Goal: Task Accomplishment & Management: Complete application form

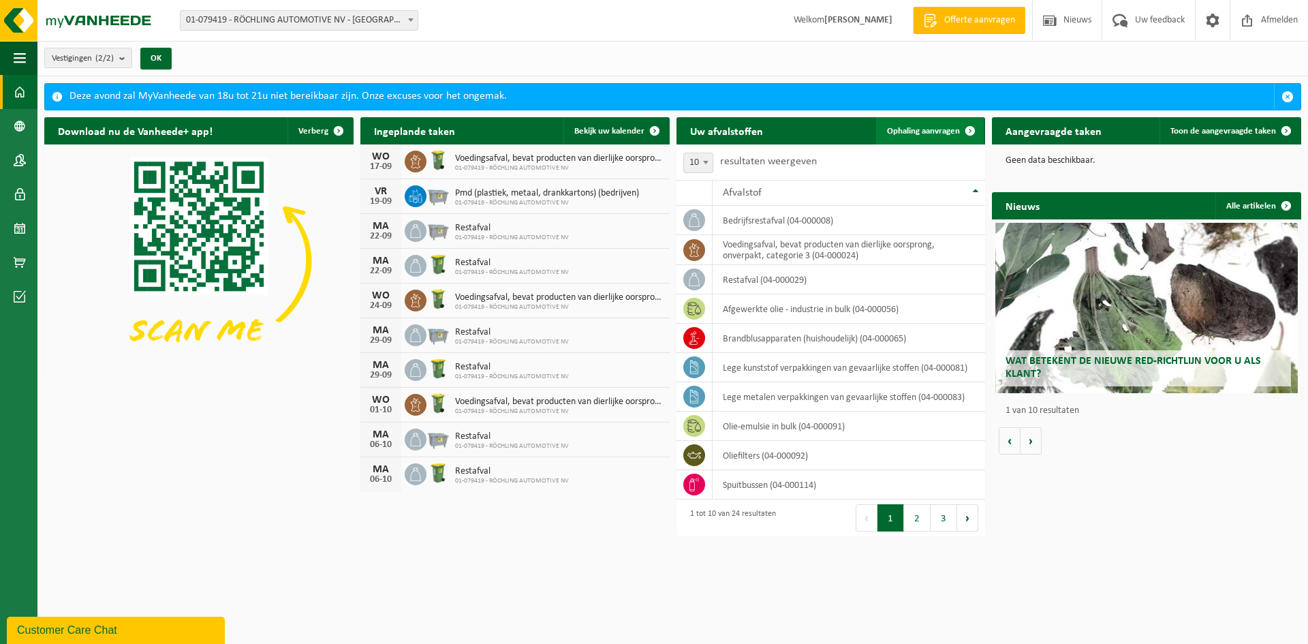
click at [942, 129] on span "Ophaling aanvragen" at bounding box center [923, 131] width 73 height 9
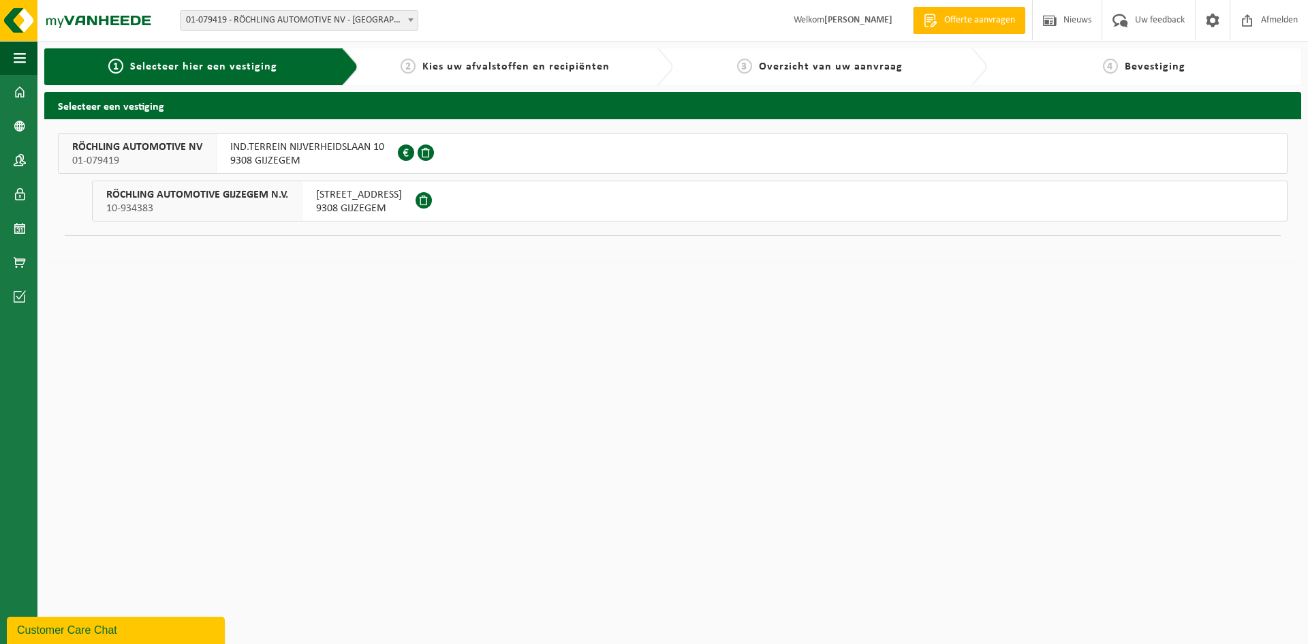
click at [276, 157] on span "9308 GIJZEGEM" at bounding box center [307, 161] width 154 height 14
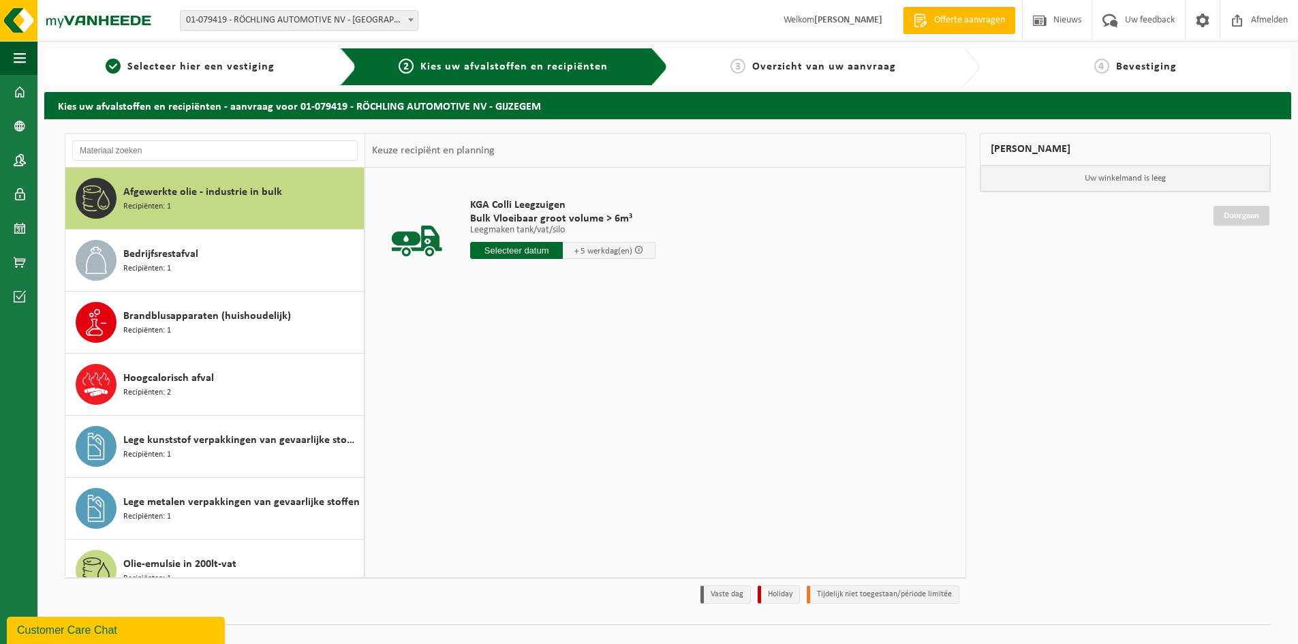
scroll to position [358, 0]
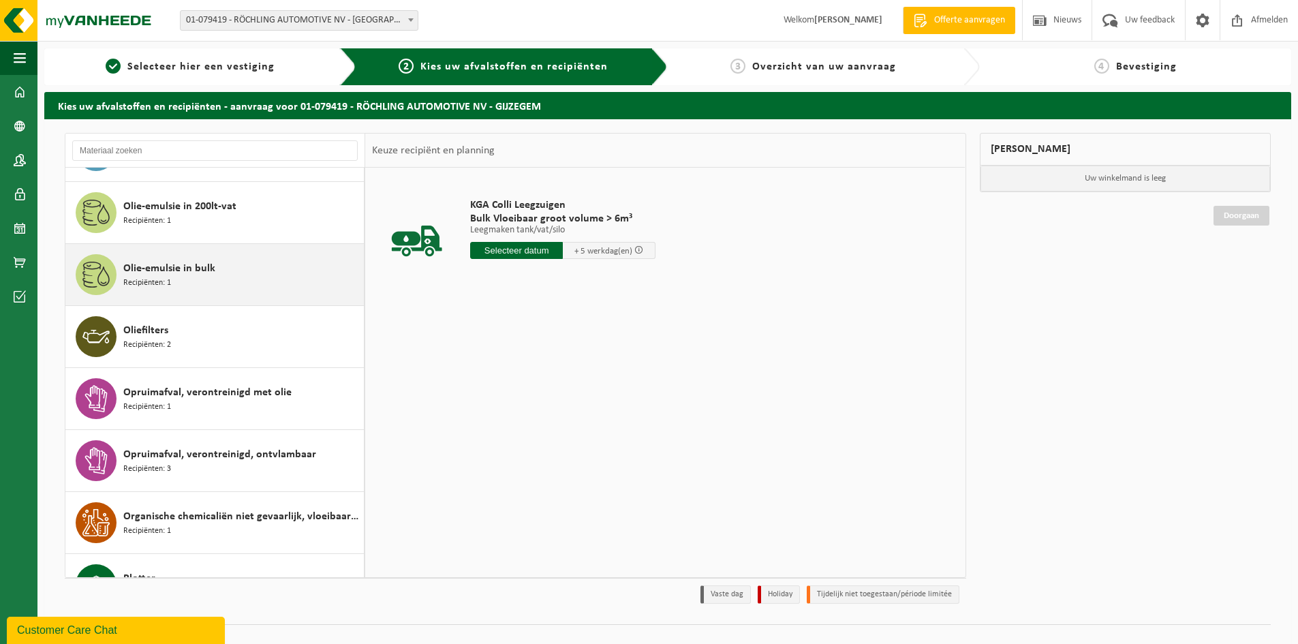
click at [173, 275] on span "Olie-emulsie in bulk" at bounding box center [169, 268] width 92 height 16
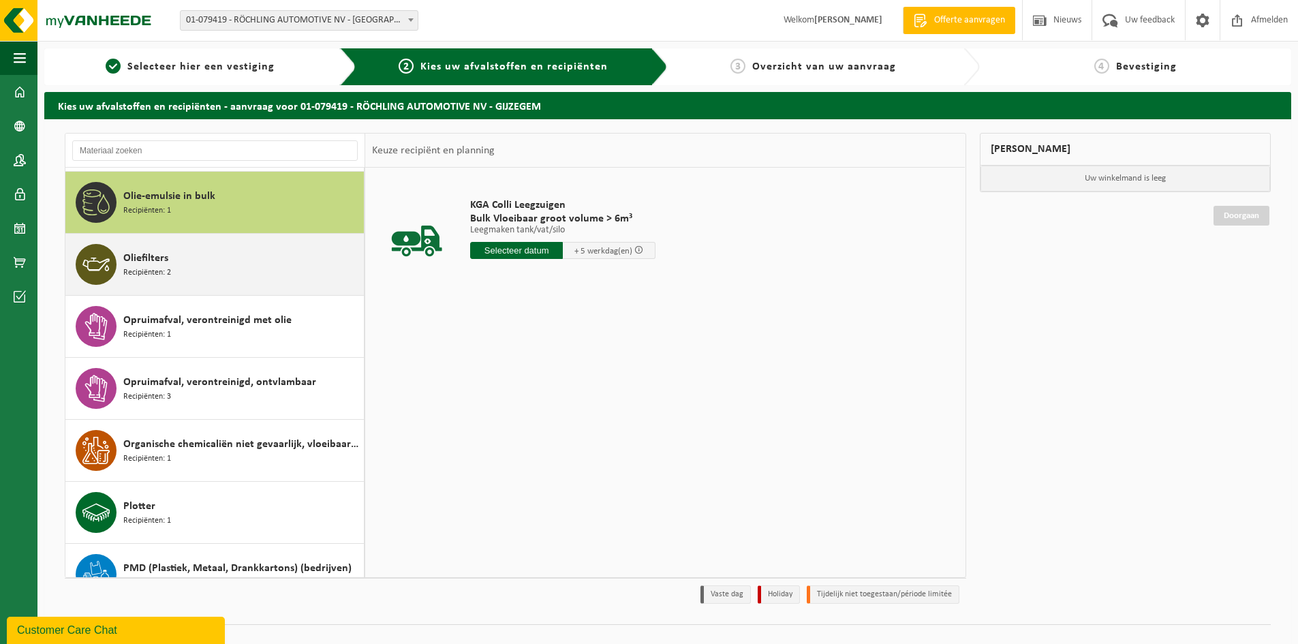
scroll to position [434, 0]
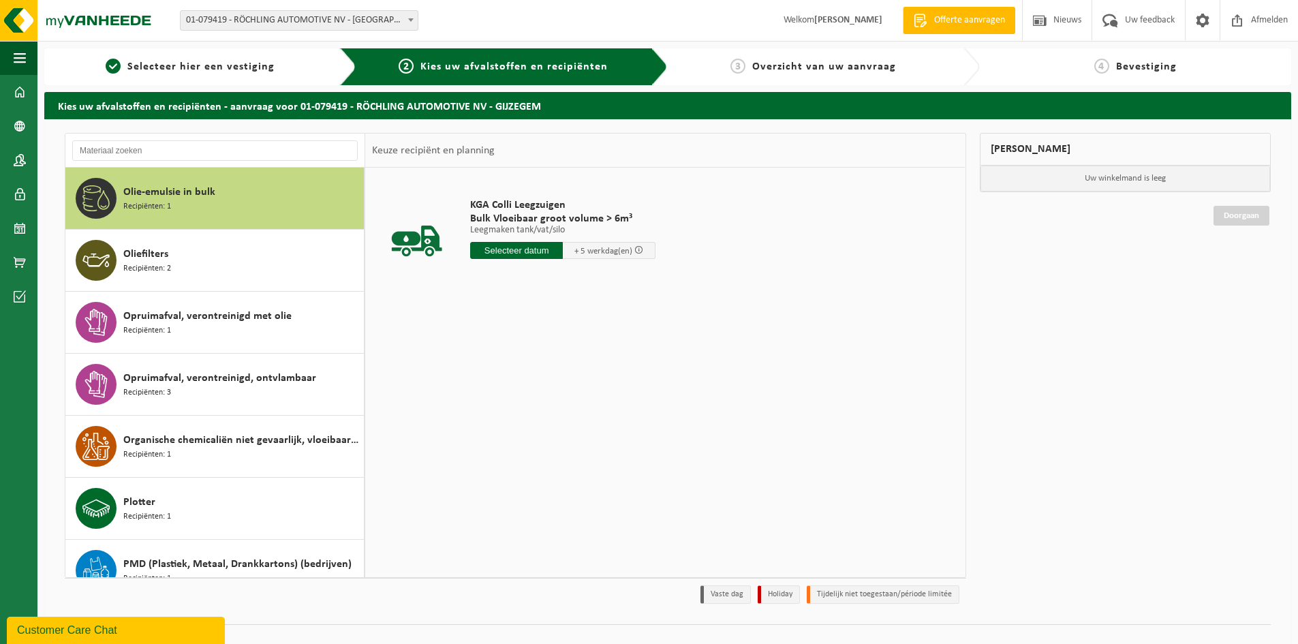
click at [523, 250] on input "text" at bounding box center [516, 250] width 93 height 17
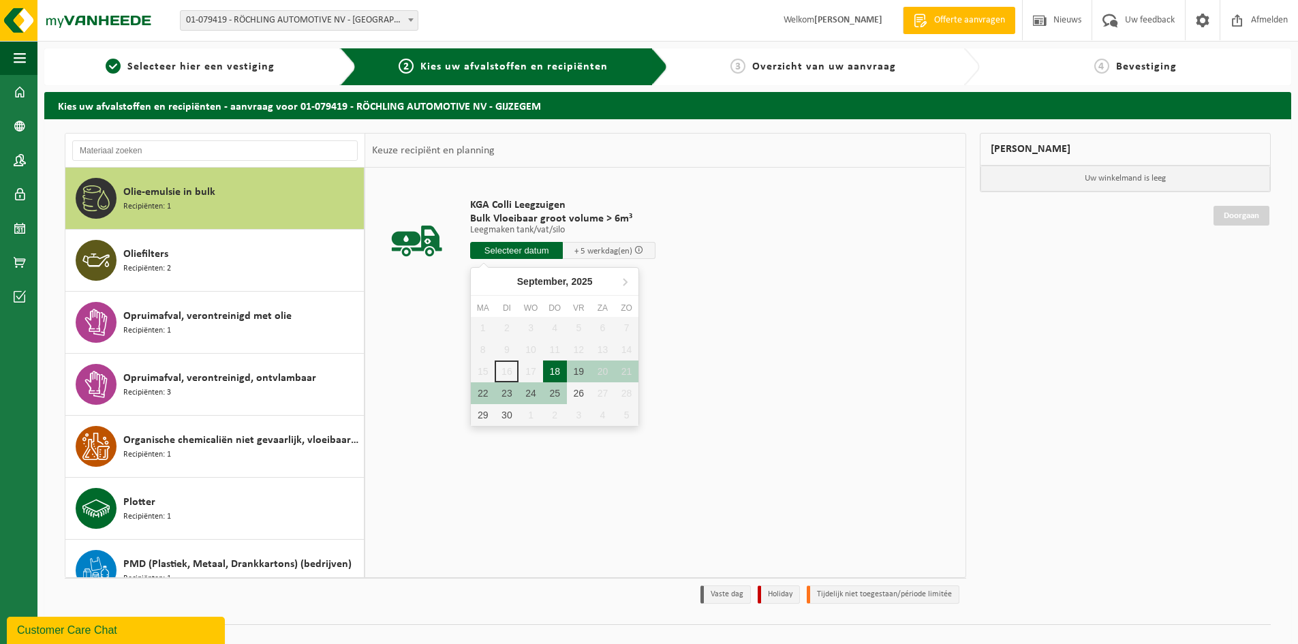
click at [553, 375] on div "18" at bounding box center [555, 371] width 24 height 22
type input "Van [DATE]"
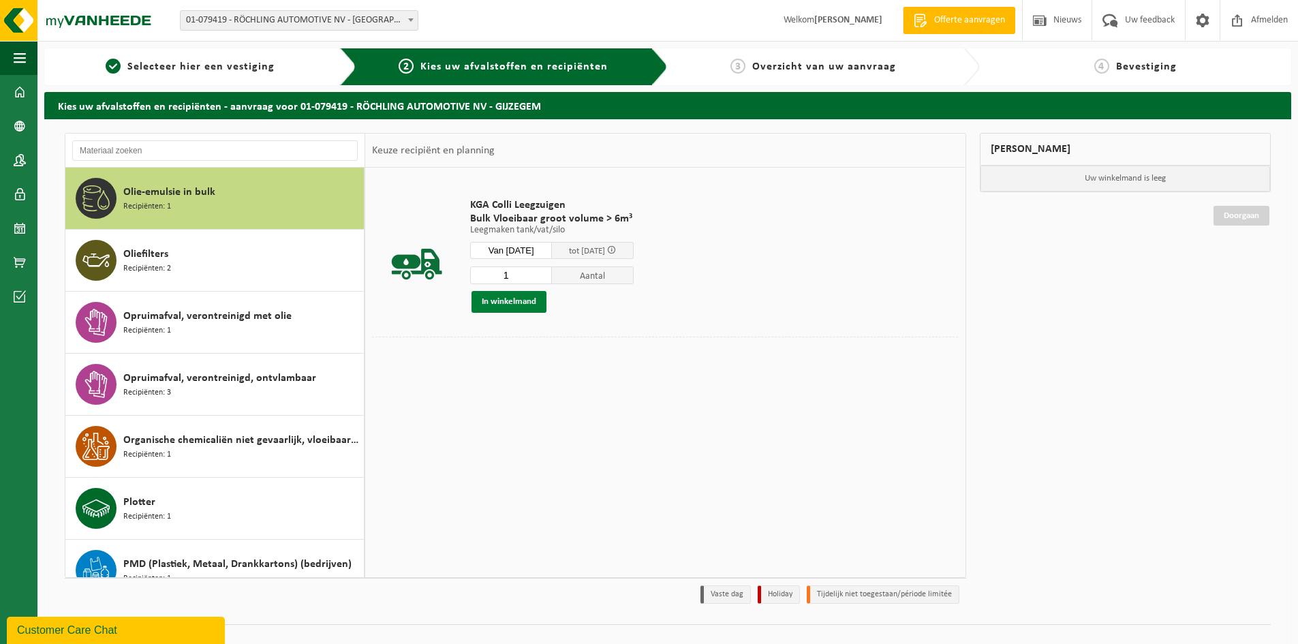
click at [497, 304] on button "In winkelmand" at bounding box center [508, 302] width 75 height 22
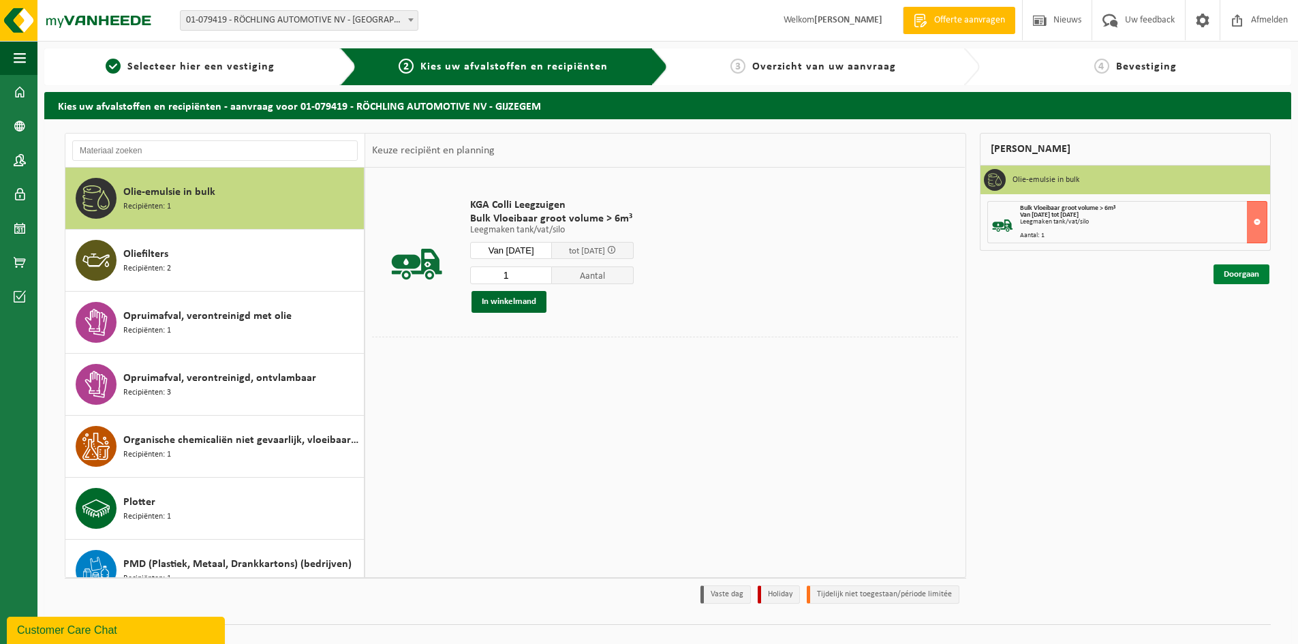
click at [1232, 276] on link "Doorgaan" at bounding box center [1241, 274] width 56 height 20
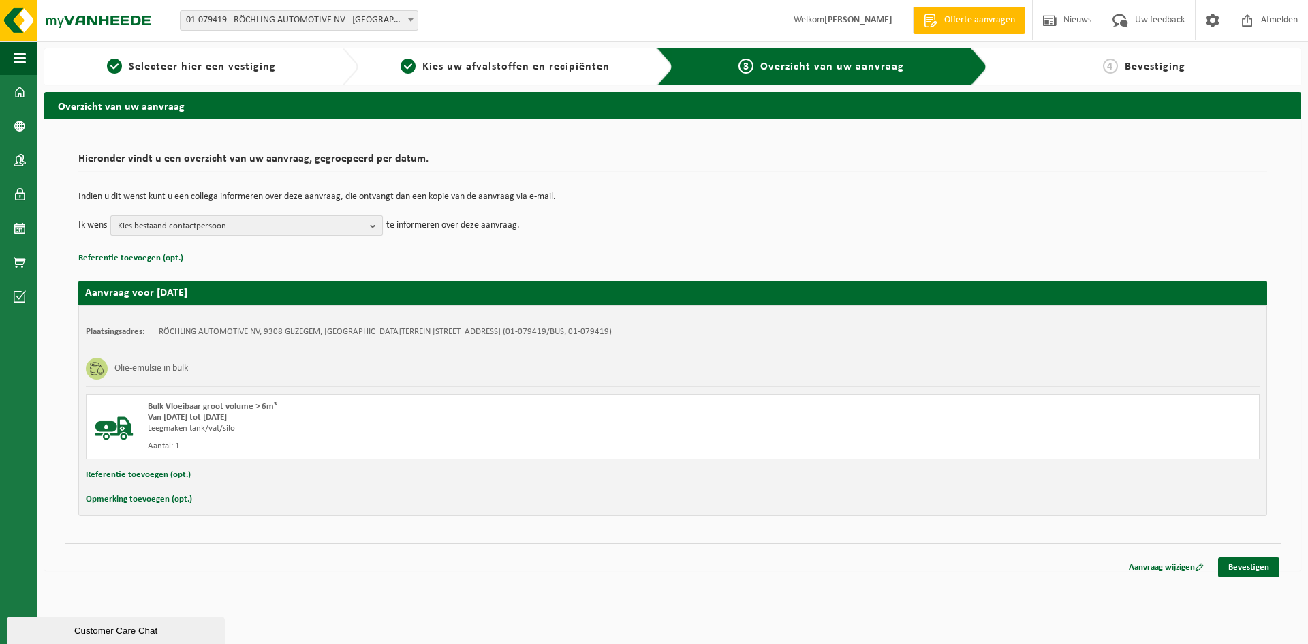
click at [375, 225] on b "button" at bounding box center [376, 225] width 12 height 19
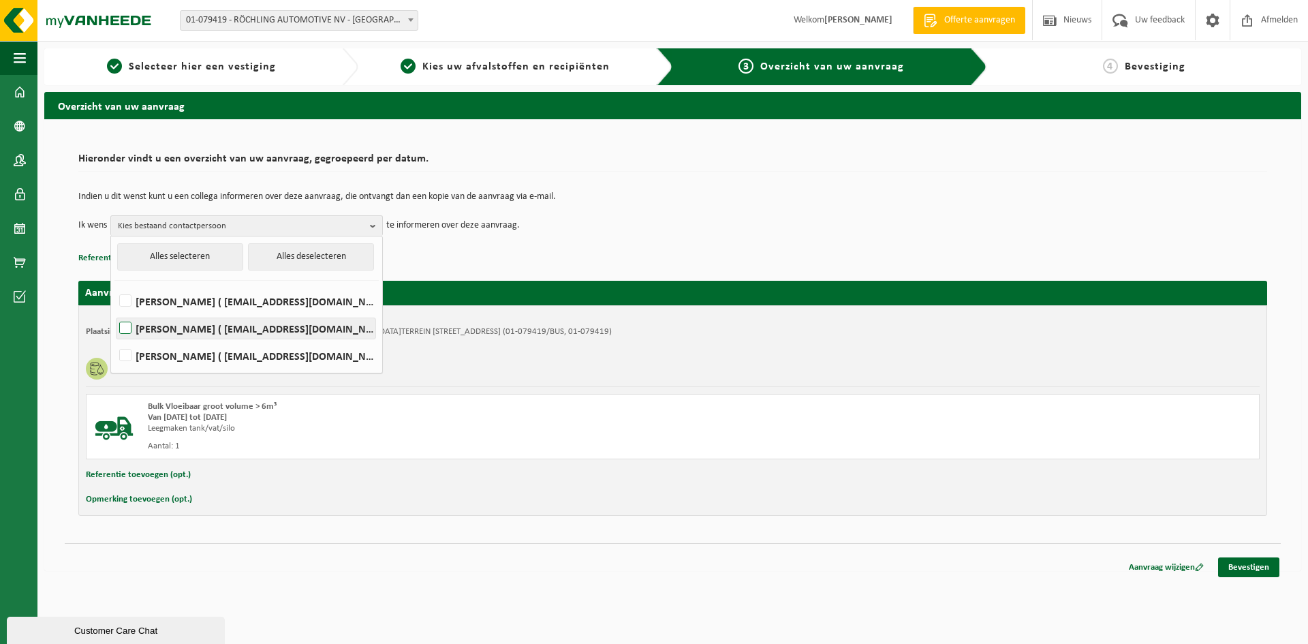
click at [253, 324] on label "BETTINA BARREZ ( bb@roechling-automotive.be )" at bounding box center [245, 328] width 259 height 20
click at [114, 311] on input "BETTINA BARREZ ( bb@roechling-automotive.be )" at bounding box center [114, 311] width 1 height 1
checkbox input "true"
click at [704, 498] on div "Opmerking toevoegen (opt.)" at bounding box center [673, 499] width 1174 height 18
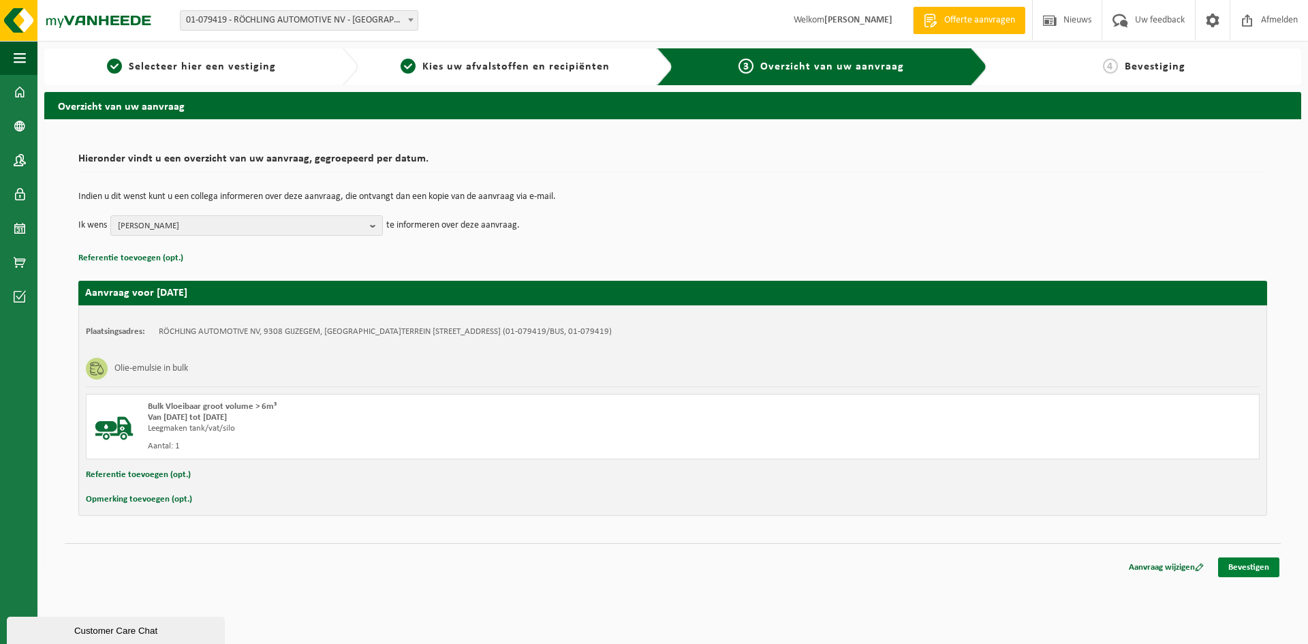
click at [1247, 562] on link "Bevestigen" at bounding box center [1248, 567] width 61 height 20
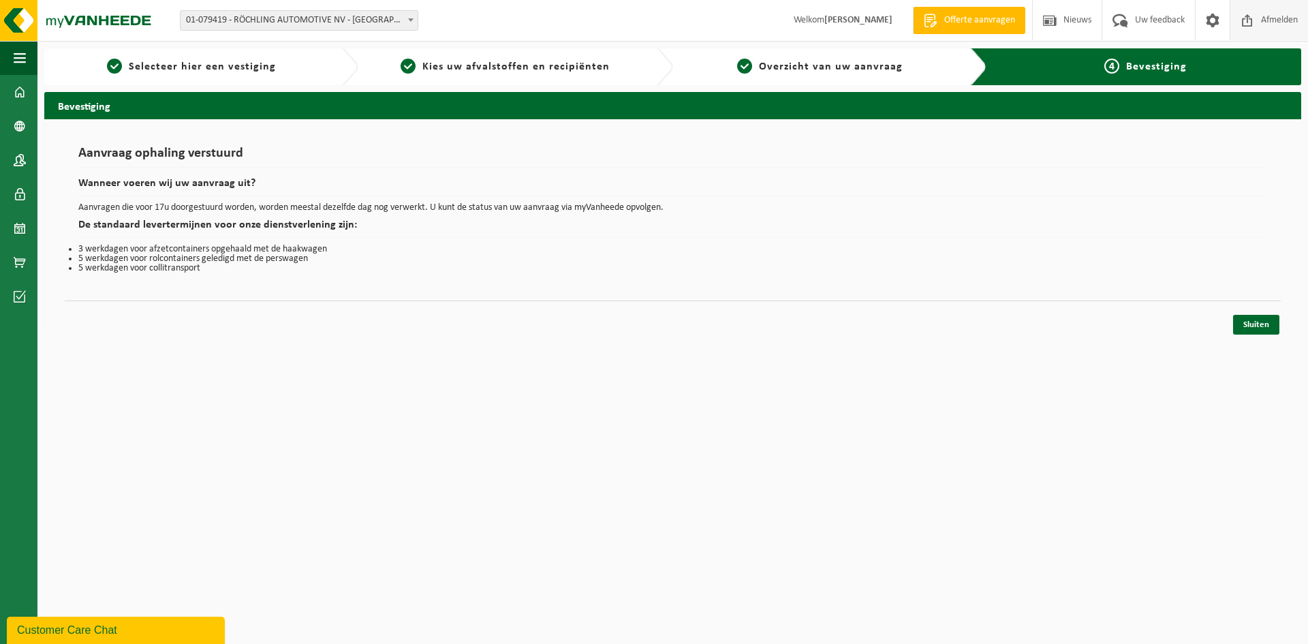
click at [1274, 16] on span "Afmelden" at bounding box center [1279, 20] width 44 height 40
